Goal: Find specific page/section: Find specific page/section

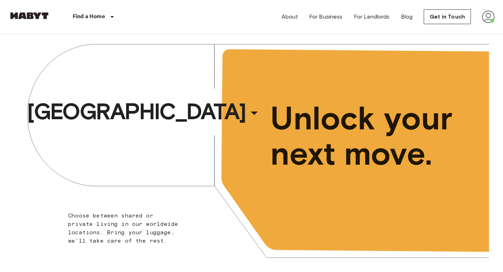
click at [488, 12] on img at bounding box center [488, 16] width 13 height 13
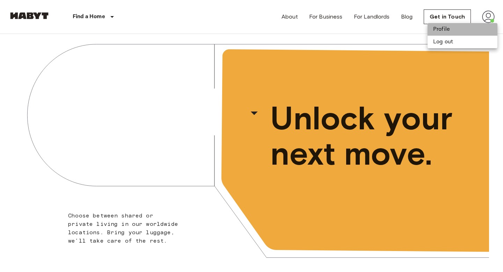
click at [436, 26] on li "Profile" at bounding box center [462, 29] width 70 height 13
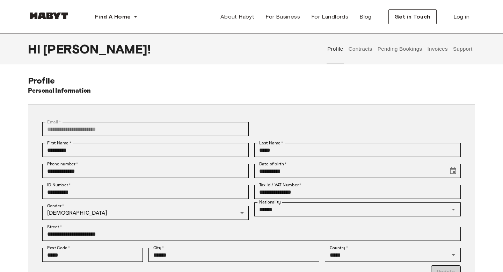
click at [434, 46] on button "Invoices" at bounding box center [437, 49] width 22 height 31
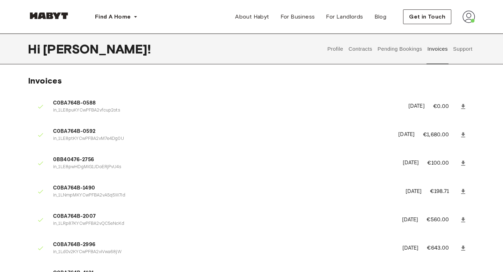
click at [471, 49] on button "Support" at bounding box center [462, 49] width 21 height 31
